Goal: Transaction & Acquisition: Purchase product/service

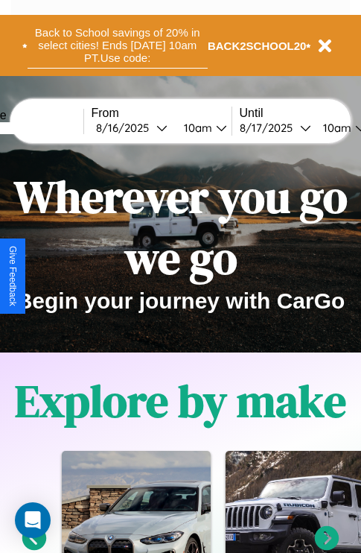
click at [117, 45] on button "Back to School savings of 20% in select cities! Ends 9/1 at 10am PT. Use code:" at bounding box center [118, 45] width 180 height 46
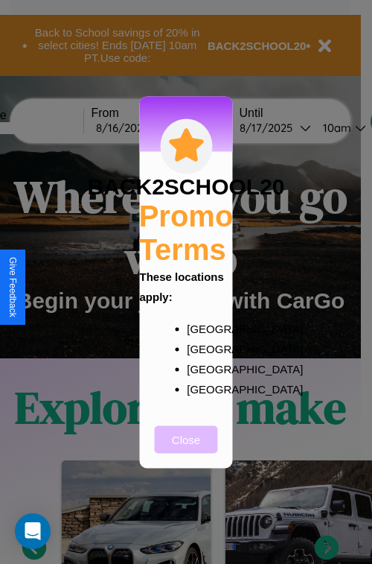
click at [186, 449] on button "Close" at bounding box center [186, 439] width 63 height 28
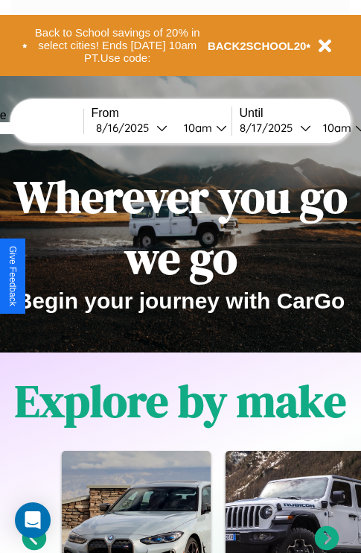
click at [50, 127] on input "text" at bounding box center [28, 128] width 112 height 12
type input "******"
click at [149, 127] on div "8 / 16 / 2025" at bounding box center [126, 128] width 60 height 14
select select "*"
select select "****"
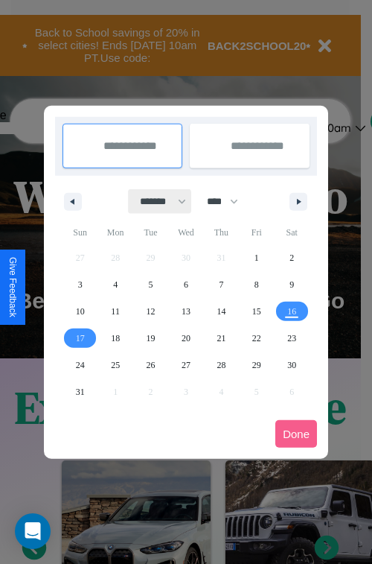
click at [156, 201] on select "******* ******** ***** ***** *** **** **** ****** ********* ******* ******** **…" at bounding box center [160, 201] width 63 height 25
select select "*"
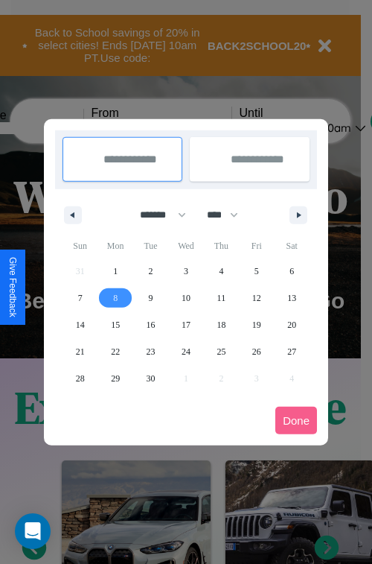
click at [115, 297] on span "8" at bounding box center [115, 297] width 4 height 27
type input "**********"
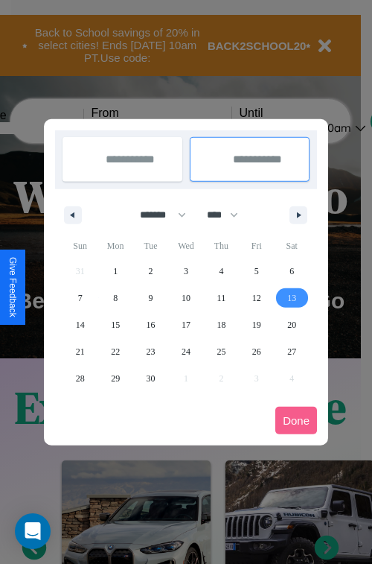
click at [292, 297] on span "13" at bounding box center [291, 297] width 9 height 27
type input "**********"
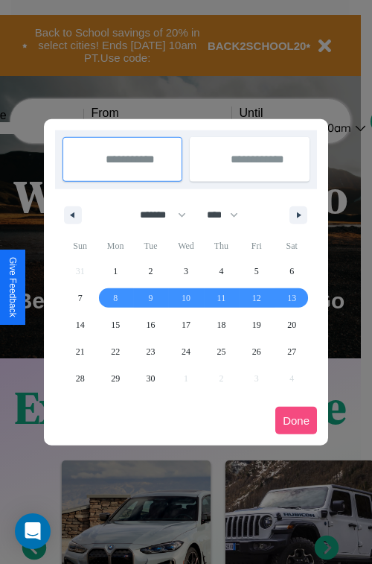
click at [296, 420] on button "Done" at bounding box center [297, 421] width 42 height 28
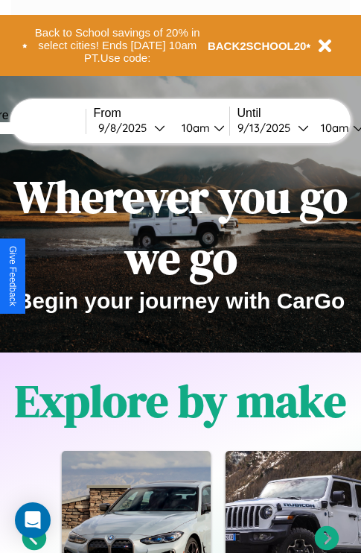
scroll to position [0, 53]
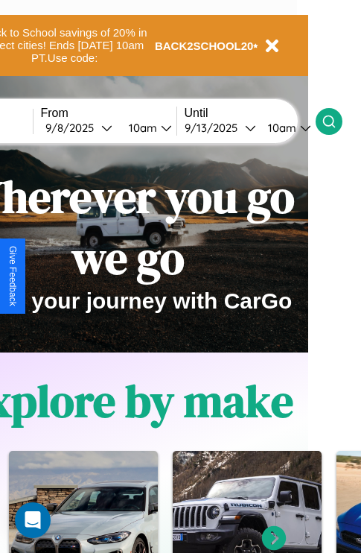
click at [337, 121] on icon at bounding box center [329, 121] width 15 height 15
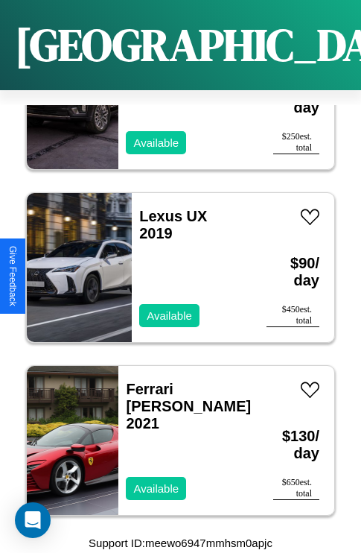
scroll to position [8349, 0]
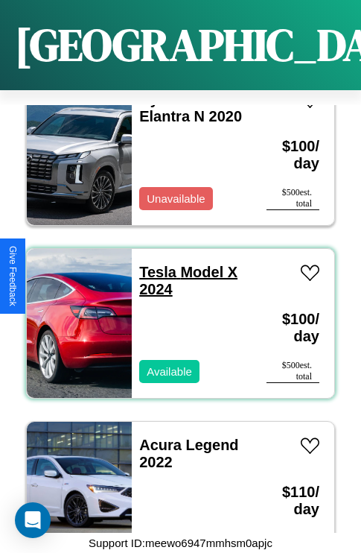
click at [153, 264] on link "Tesla Model X 2024" at bounding box center [188, 281] width 98 height 34
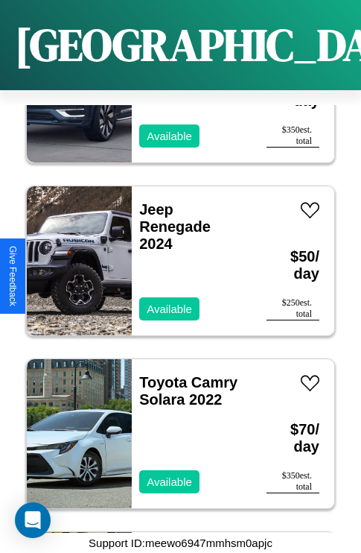
scroll to position [7312, 0]
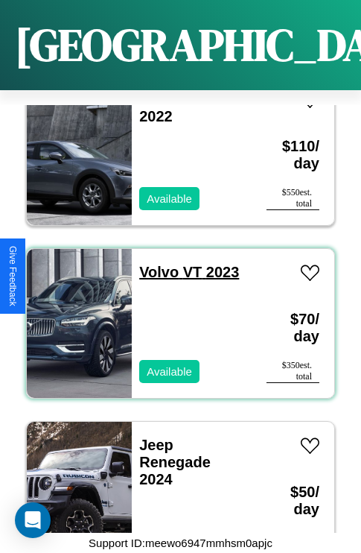
click at [154, 264] on link "Volvo VT 2023" at bounding box center [189, 272] width 100 height 16
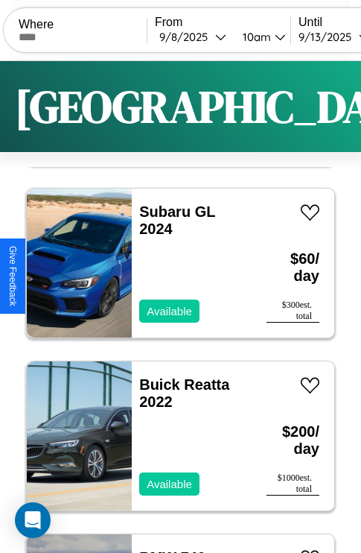
scroll to position [0, 0]
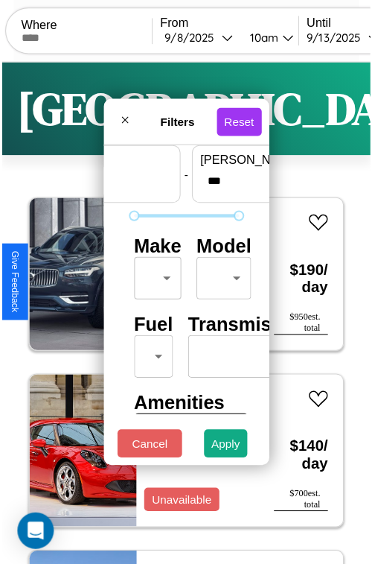
scroll to position [44, 0]
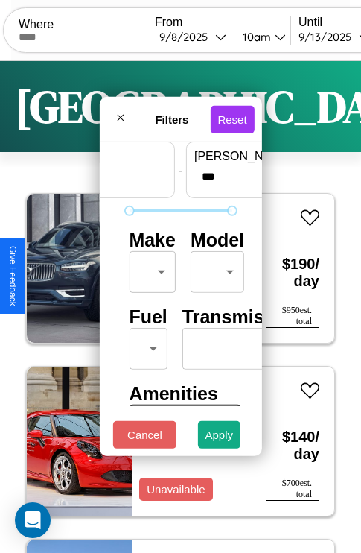
click at [150, 268] on body "CarGo Where From 9 / 8 / 2025 10am Until 9 / 13 / 2025 10am Become a Host Login…" at bounding box center [180, 307] width 361 height 614
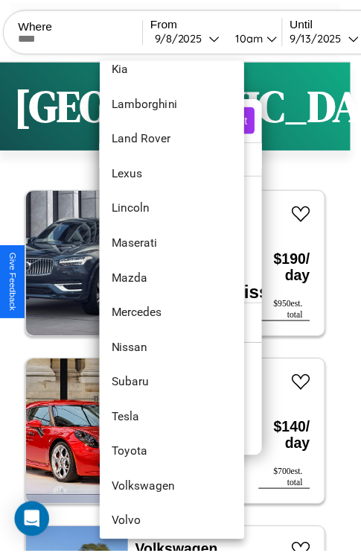
scroll to position [807, 0]
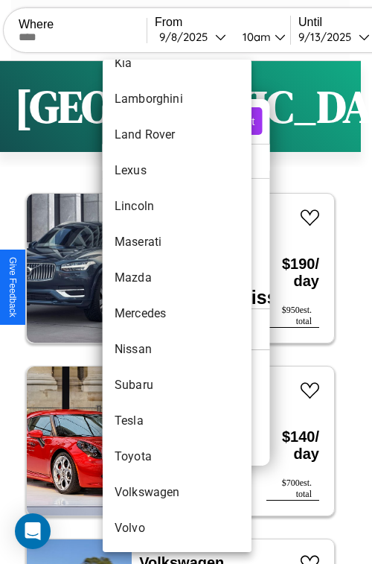
click at [149, 528] on li "Volvo" at bounding box center [177, 528] width 149 height 36
type input "*****"
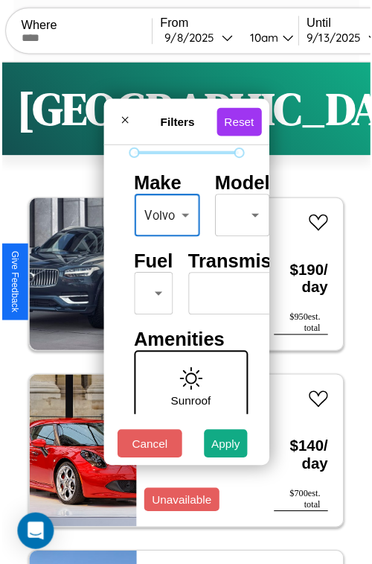
scroll to position [121, 0]
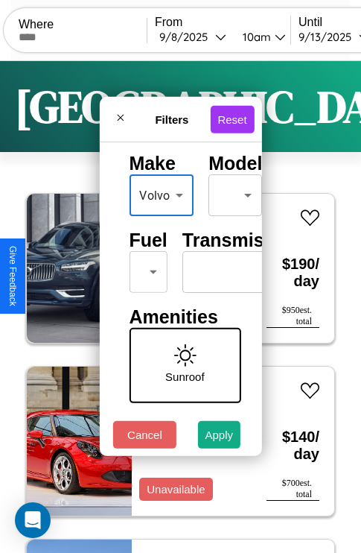
click at [145, 268] on body "CarGo Where From 9 / 8 / 2025 10am Until 9 / 13 / 2025 10am Become a Host Login…" at bounding box center [180, 307] width 361 height 614
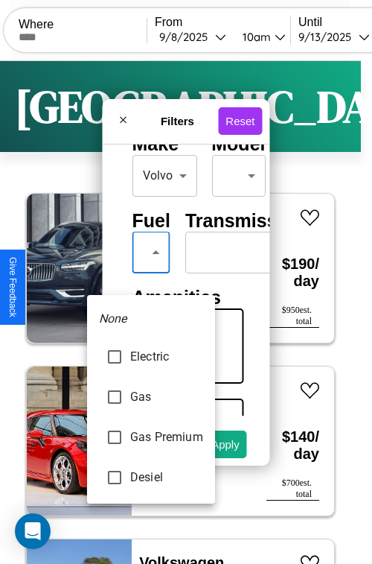
type input "******"
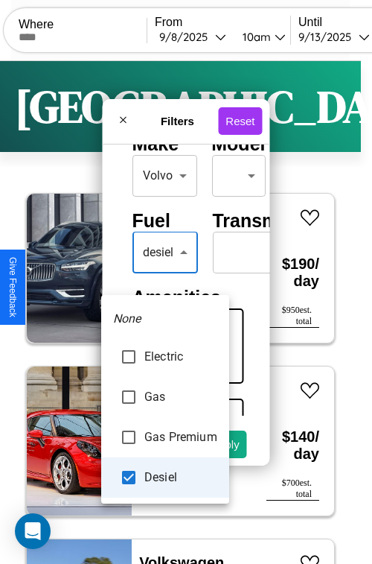
click at [165, 274] on div at bounding box center [186, 282] width 372 height 564
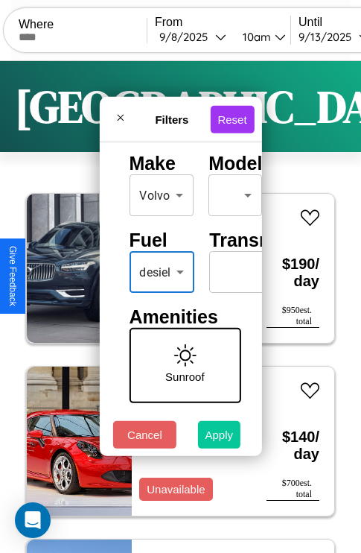
click at [220, 438] on button "Apply" at bounding box center [219, 435] width 43 height 28
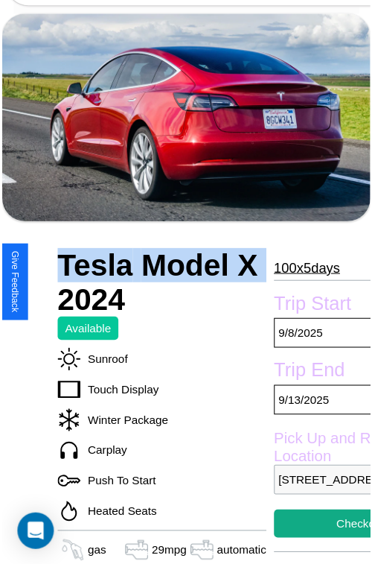
scroll to position [97, 63]
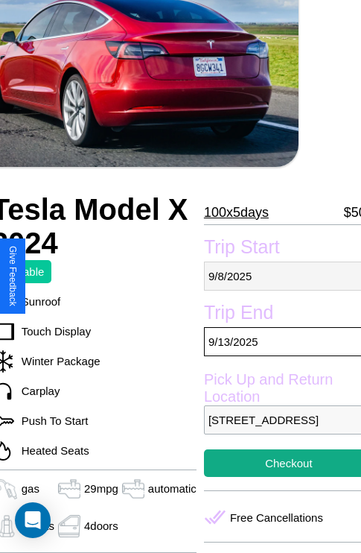
click at [276, 276] on p "[DATE]" at bounding box center [289, 275] width 170 height 29
select select "*"
select select "****"
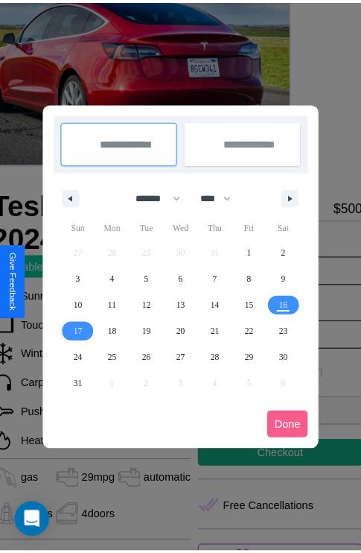
scroll to position [0, 63]
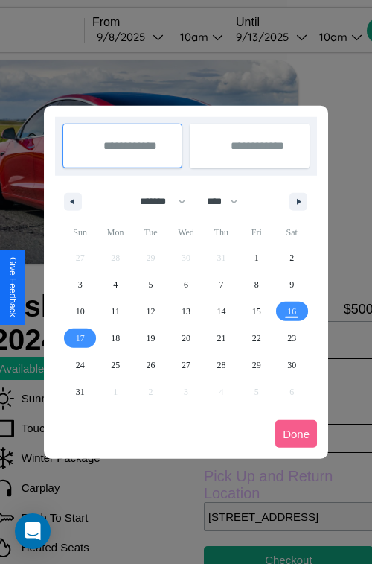
click at [150, 36] on div at bounding box center [186, 282] width 372 height 564
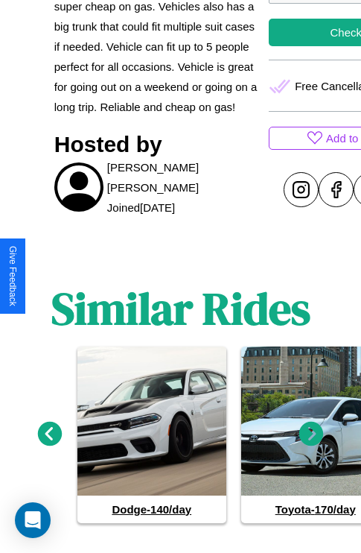
scroll to position [591, 0]
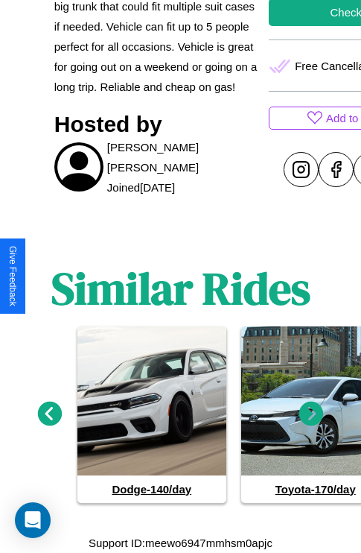
click at [311, 414] on icon at bounding box center [311, 413] width 25 height 25
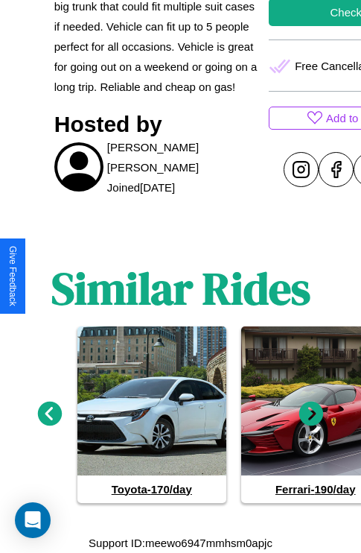
click at [311, 414] on icon at bounding box center [311, 413] width 25 height 25
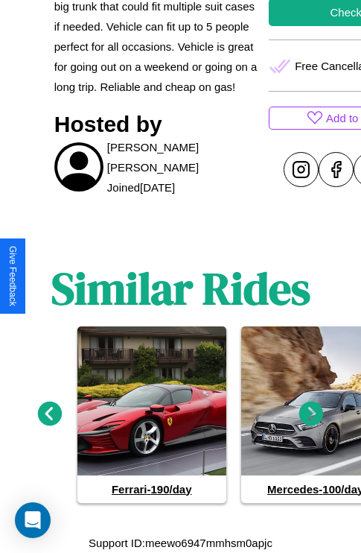
click at [311, 414] on icon at bounding box center [311, 413] width 25 height 25
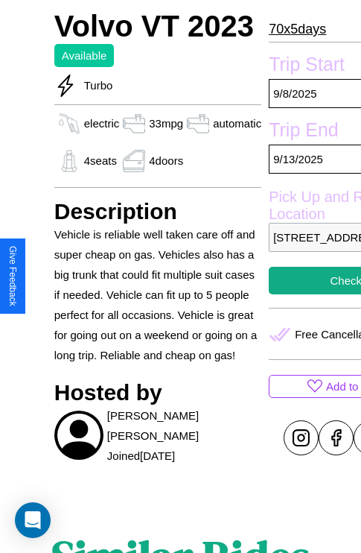
scroll to position [55, 0]
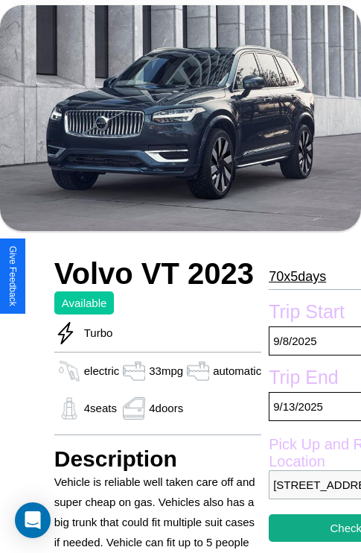
click at [296, 276] on p "70 x 5 days" at bounding box center [297, 276] width 57 height 24
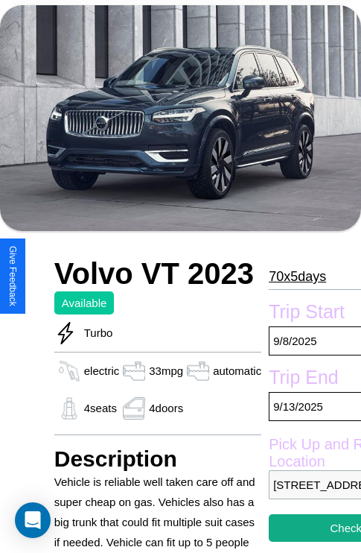
click at [296, 276] on p "70 x 5 days" at bounding box center [297, 276] width 57 height 24
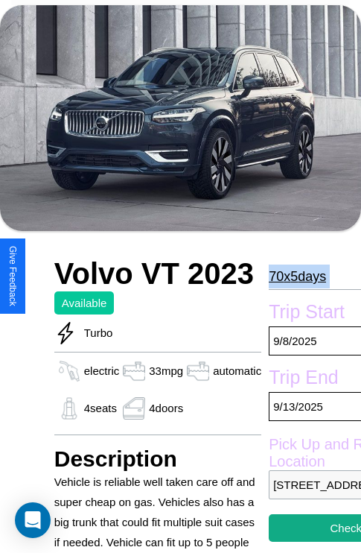
click at [296, 276] on p "70 x 5 days" at bounding box center [297, 276] width 57 height 24
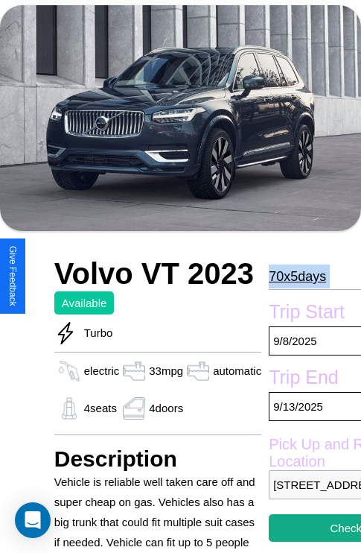
click at [296, 276] on p "70 x 5 days" at bounding box center [297, 276] width 57 height 24
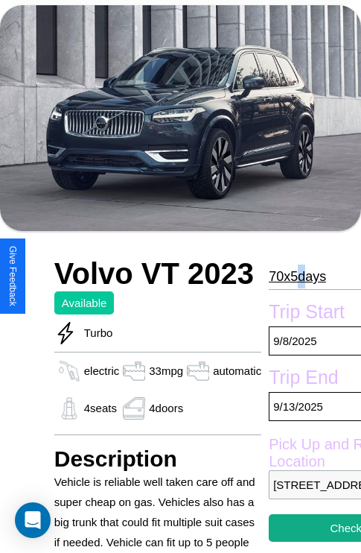
click at [296, 276] on p "70 x 5 days" at bounding box center [297, 276] width 57 height 24
